Goal: Information Seeking & Learning: Learn about a topic

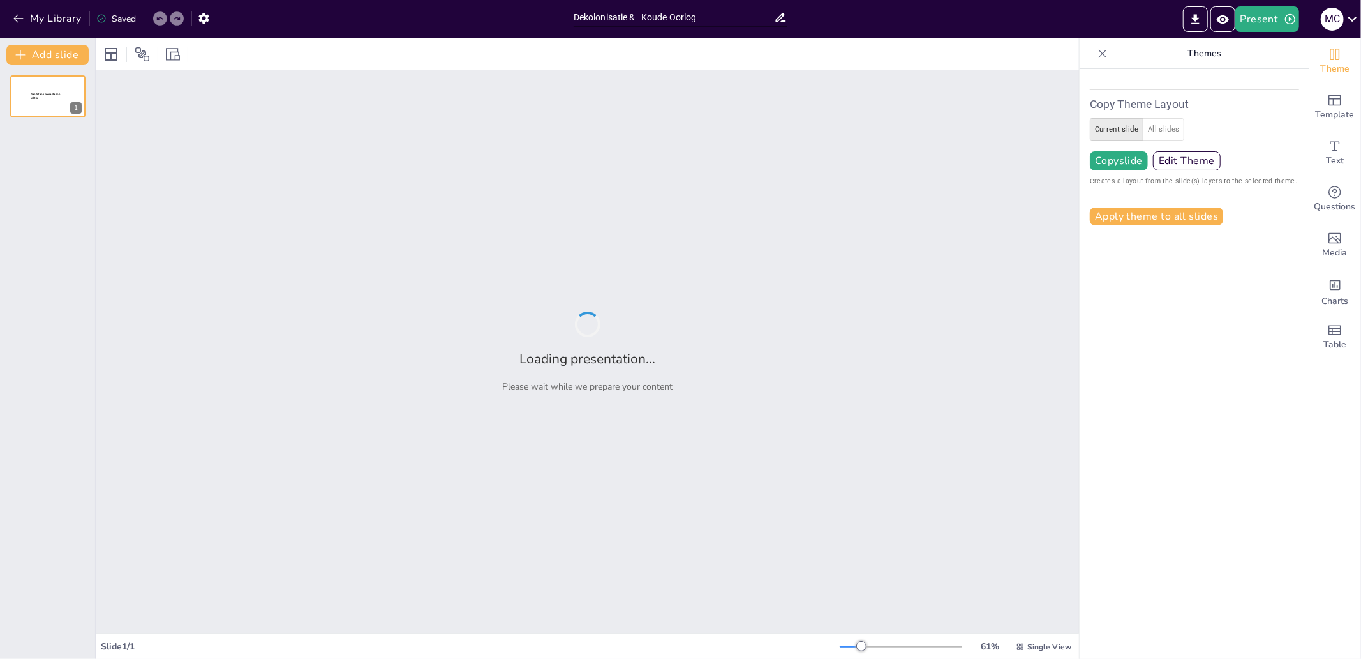
type input "Dekolonisatie & Koude Oorlog"
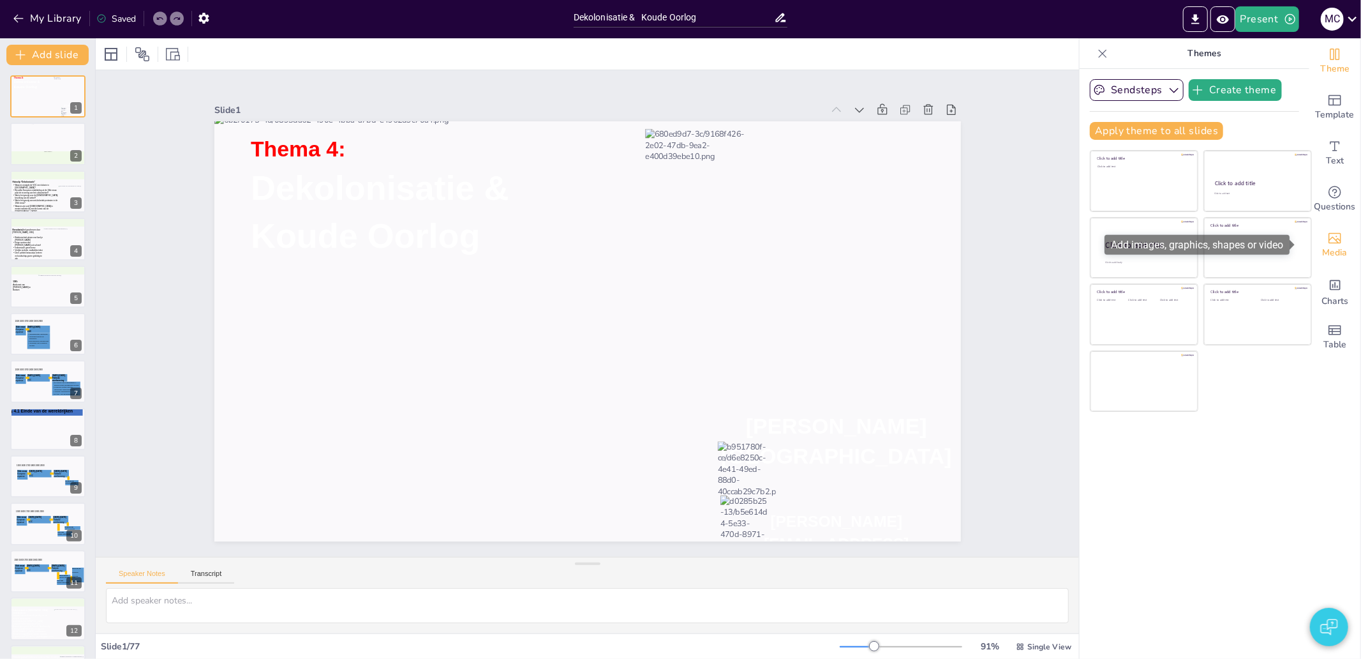
click at [1323, 247] on span "Media" at bounding box center [1335, 253] width 25 height 14
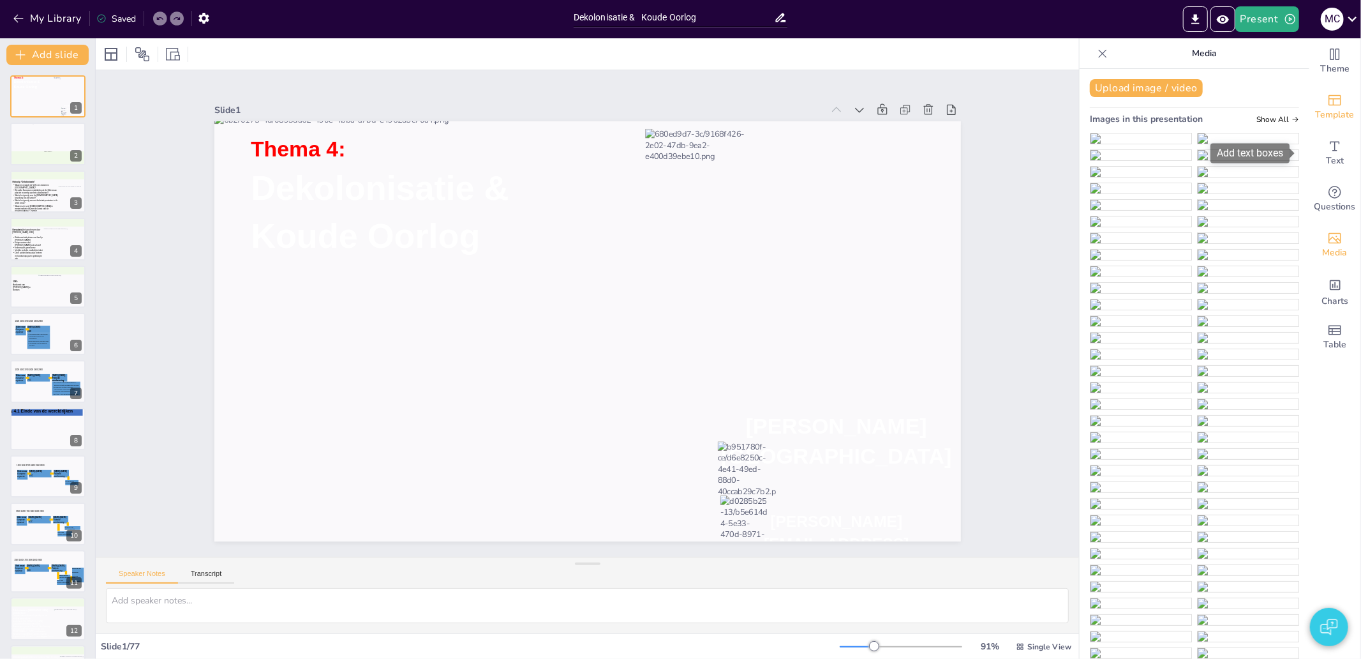
drag, startPoint x: 1295, startPoint y: 101, endPoint x: 1302, endPoint y: 118, distance: 18.4
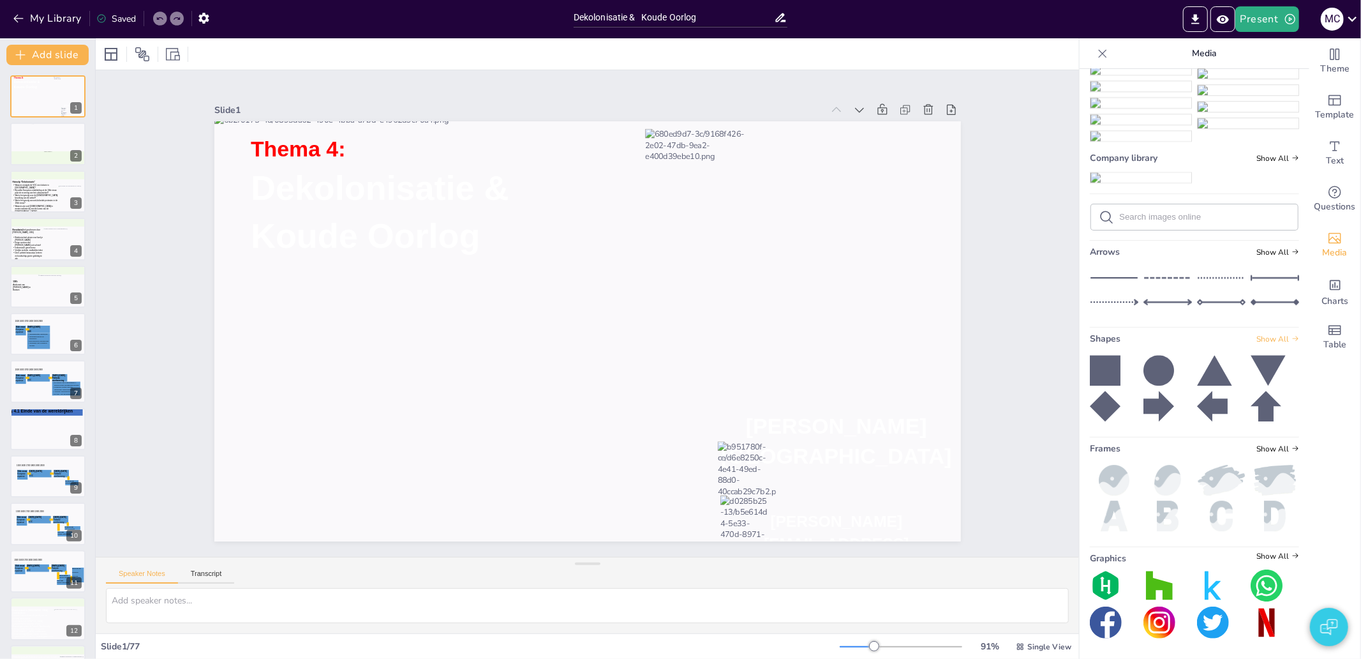
scroll to position [16318, 0]
click at [1258, 257] on span "Show All" at bounding box center [1277, 252] width 43 height 9
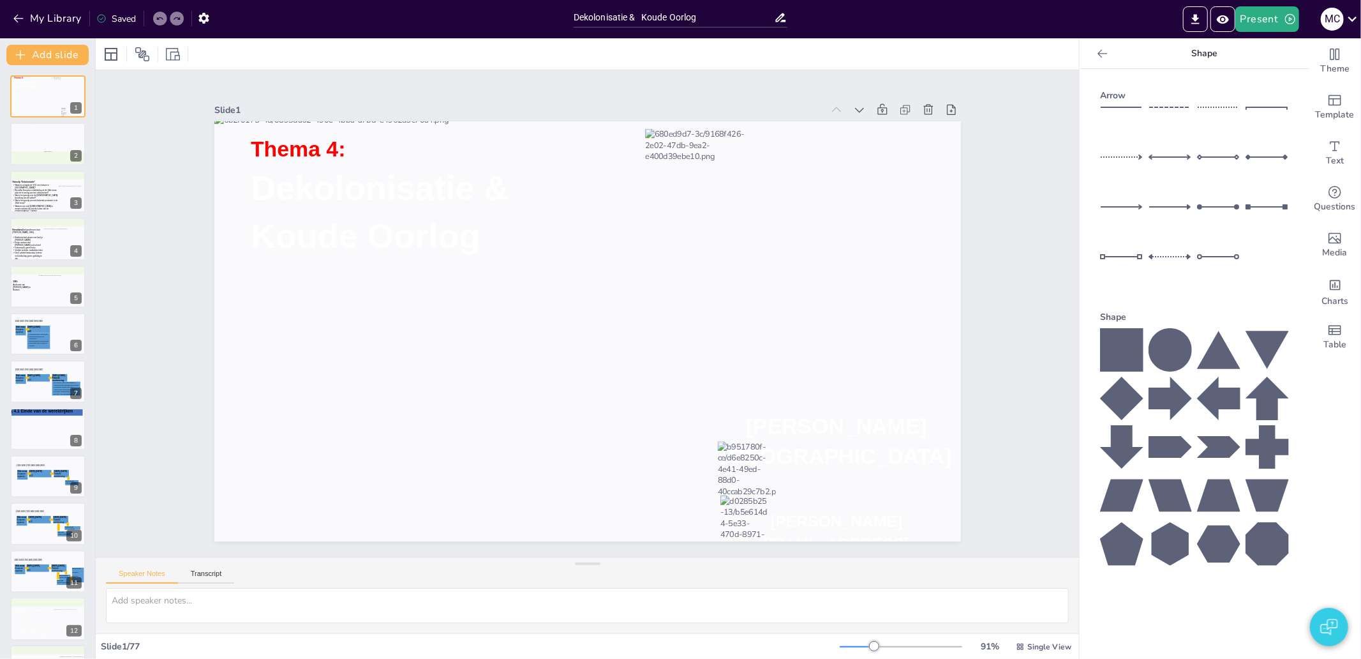
click at [1096, 50] on icon at bounding box center [1102, 53] width 13 height 13
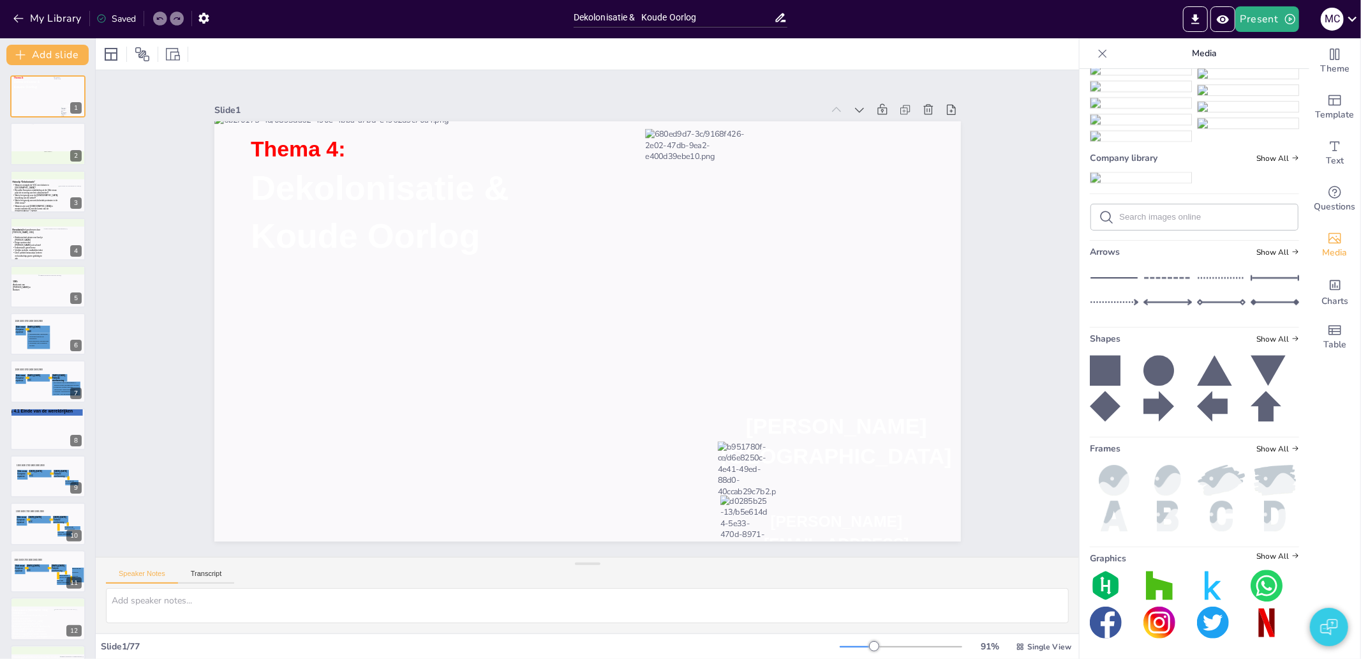
scroll to position [16460, 0]
click at [1264, 337] on span "Show All" at bounding box center [1277, 338] width 43 height 9
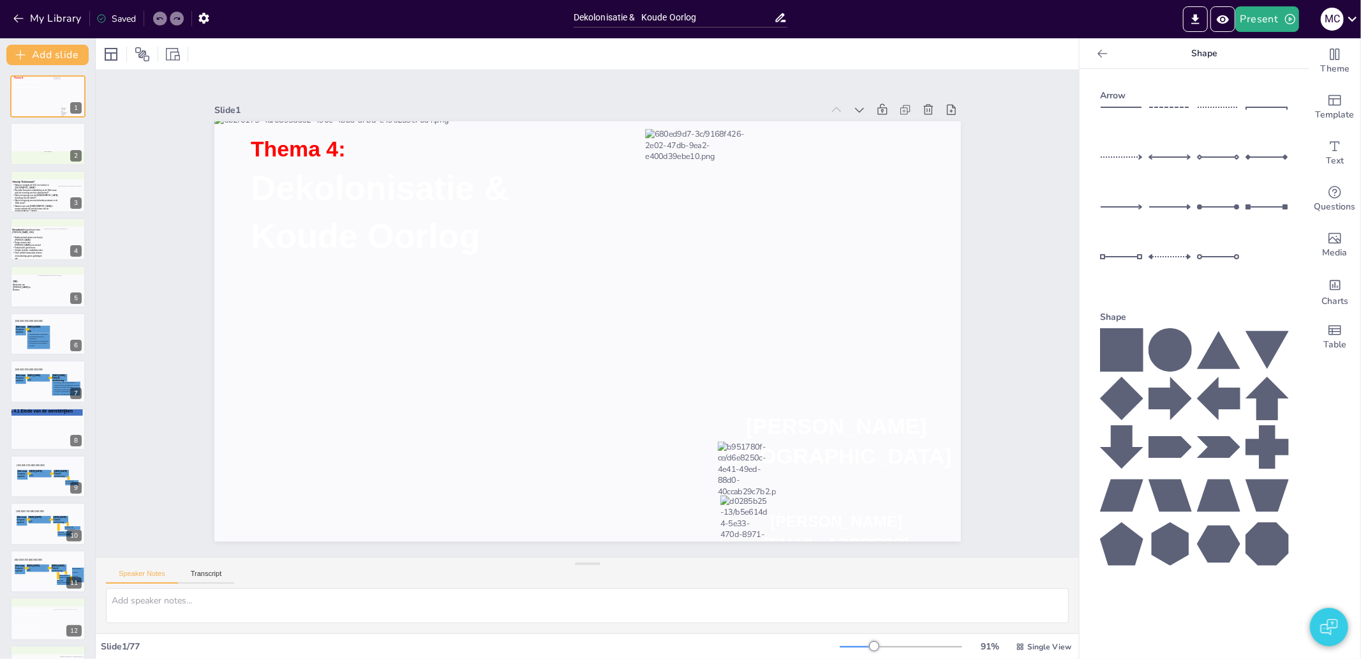
click at [1100, 438] on icon at bounding box center [1121, 446] width 43 height 43
drag, startPoint x: 683, startPoint y: 368, endPoint x: 574, endPoint y: 354, distance: 110.0
click at [574, 354] on div at bounding box center [565, 371] width 61 height 119
click at [1121, 209] on div at bounding box center [1121, 228] width 43 height 45
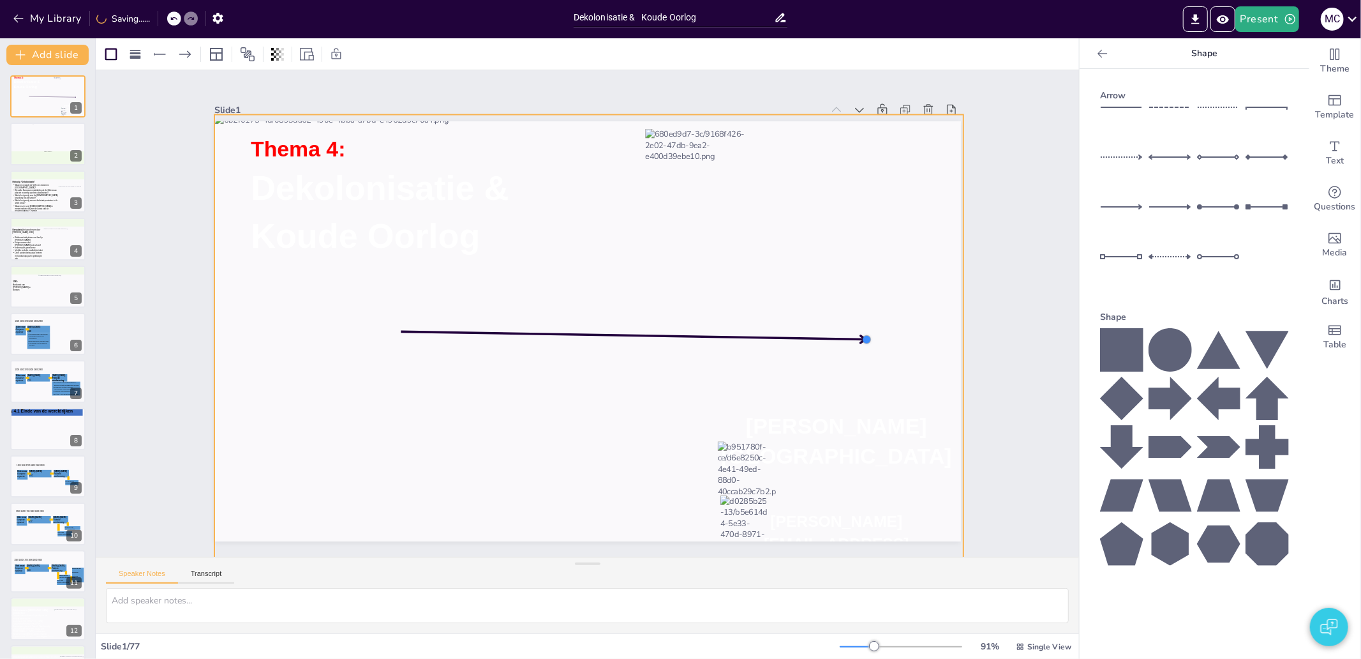
drag, startPoint x: 766, startPoint y: 327, endPoint x: 856, endPoint y: 335, distance: 90.4
click at [856, 391] on div at bounding box center [855, 397] width 12 height 12
